Goal: Find specific fact: Find specific fact

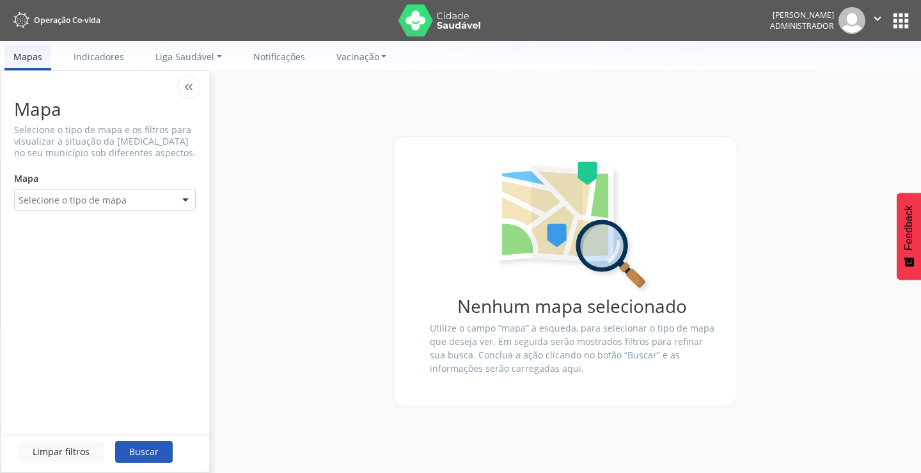
click at [893, 19] on button "apps" at bounding box center [901, 21] width 22 height 22
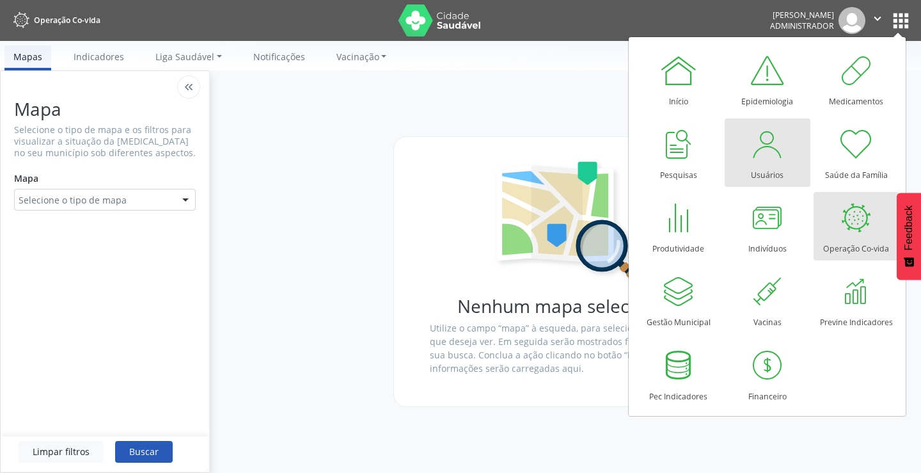
click at [765, 150] on div at bounding box center [768, 144] width 38 height 38
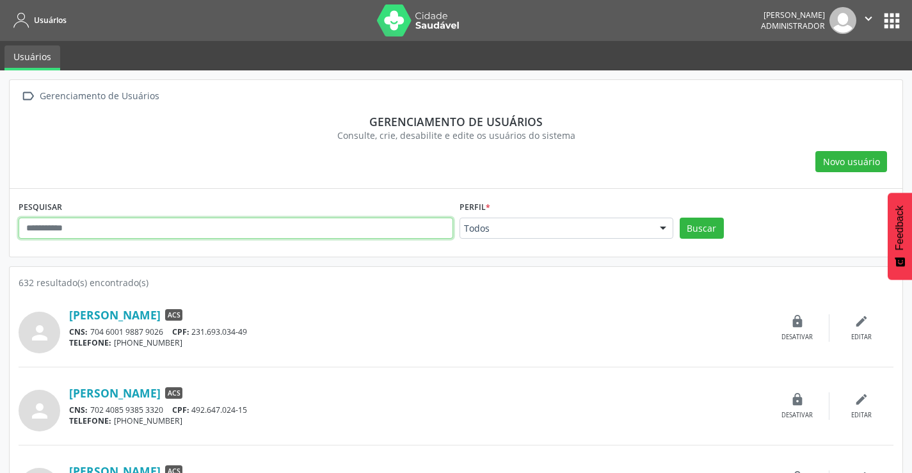
click at [100, 228] on input "text" at bounding box center [236, 229] width 434 height 22
type input "**********"
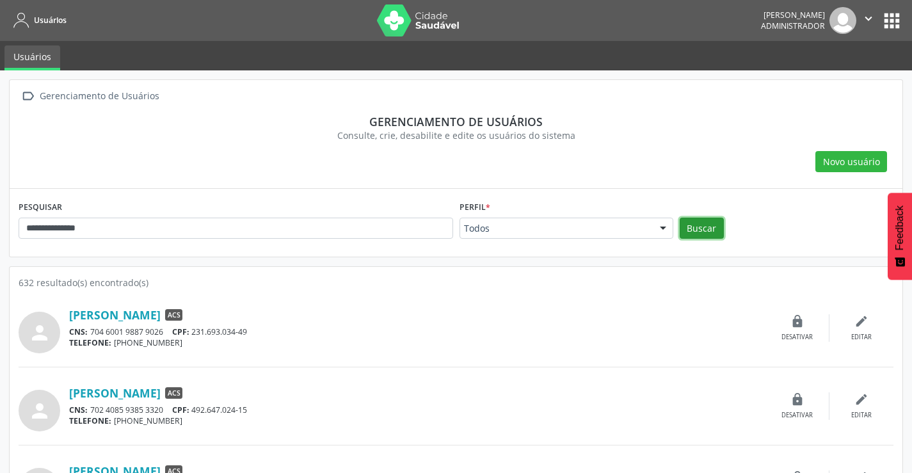
click at [703, 225] on button "Buscar" at bounding box center [702, 229] width 44 height 22
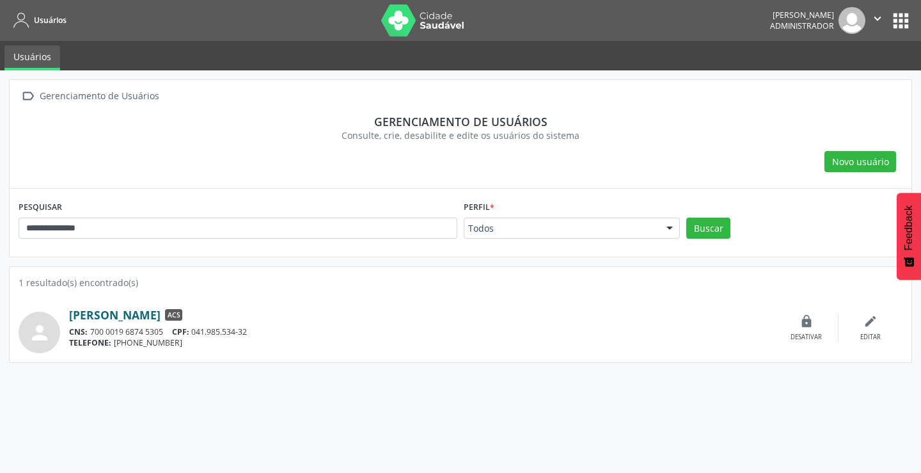
click at [142, 315] on link "Leandro Pereira da Silva" at bounding box center [115, 315] width 92 height 14
